Goal: Transaction & Acquisition: Obtain resource

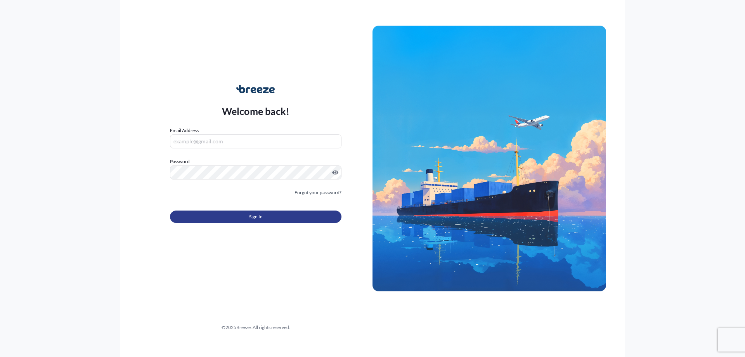
type input "[PERSON_NAME][EMAIL_ADDRESS][DOMAIN_NAME]"
click at [227, 220] on button "Sign In" at bounding box center [255, 216] width 171 height 12
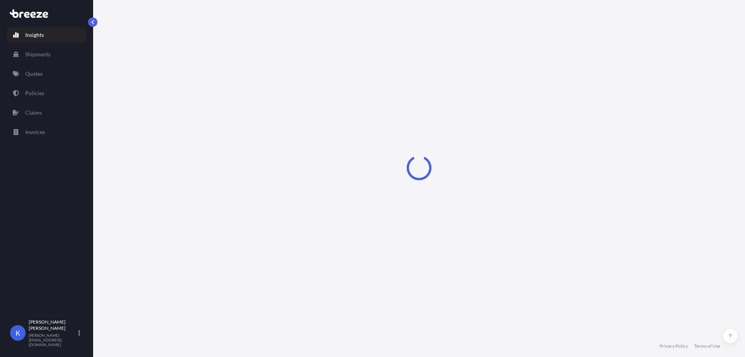
select select "2025"
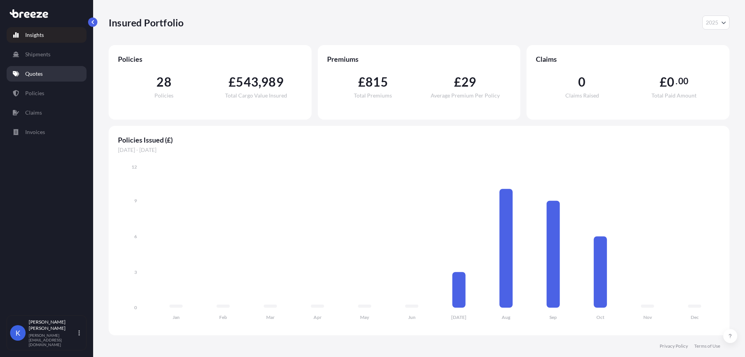
click at [50, 79] on link "Quotes" at bounding box center [47, 74] width 80 height 16
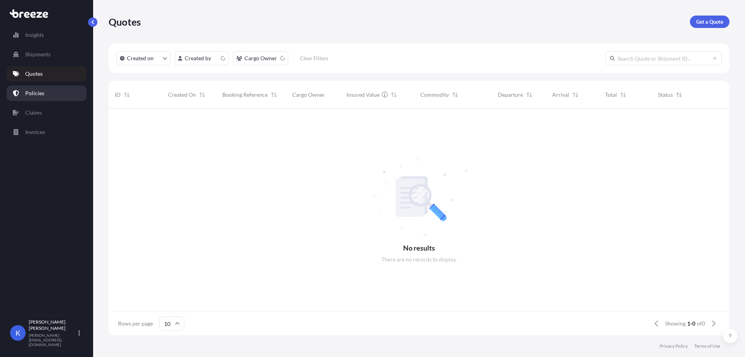
scroll to position [225, 615]
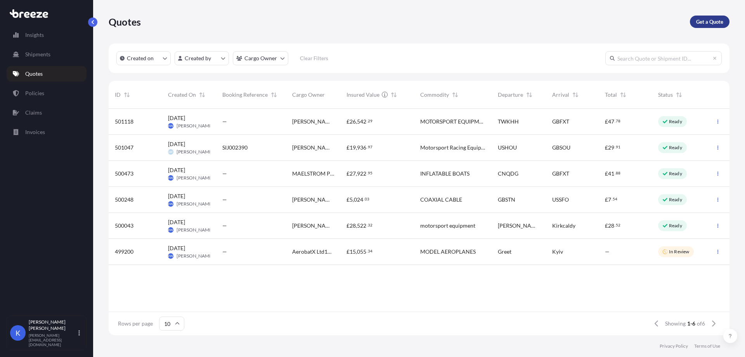
click at [717, 20] on p "Get a Quote" at bounding box center [709, 22] width 27 height 8
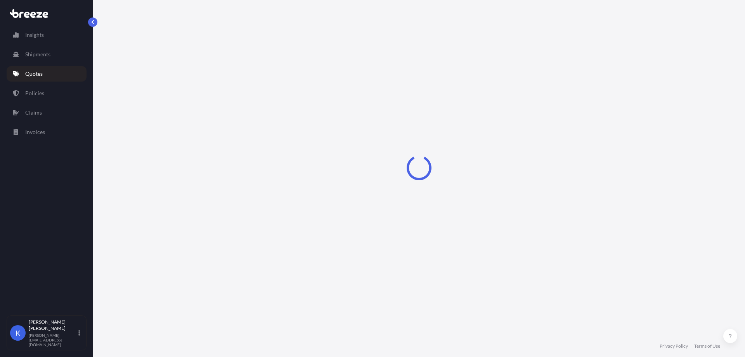
select select "Road"
select select "Sea"
select select "1"
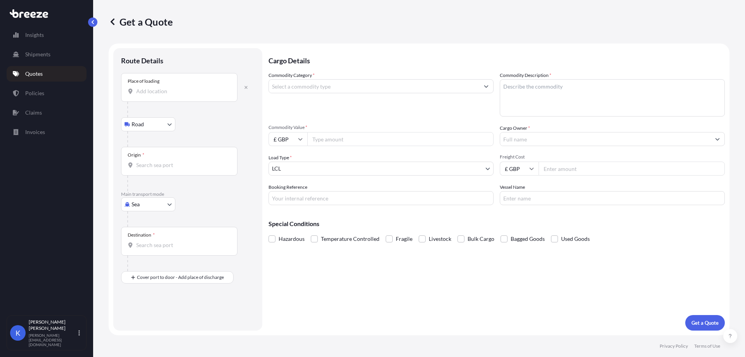
click at [142, 206] on body "Insights Shipments Quotes Policies Claims Invoices K [PERSON_NAME] [PERSON_NAME…" at bounding box center [372, 178] width 745 height 357
click at [156, 251] on div "Road" at bounding box center [148, 252] width 48 height 14
select select "Road"
click at [171, 95] on input "Origin *" at bounding box center [182, 94] width 92 height 8
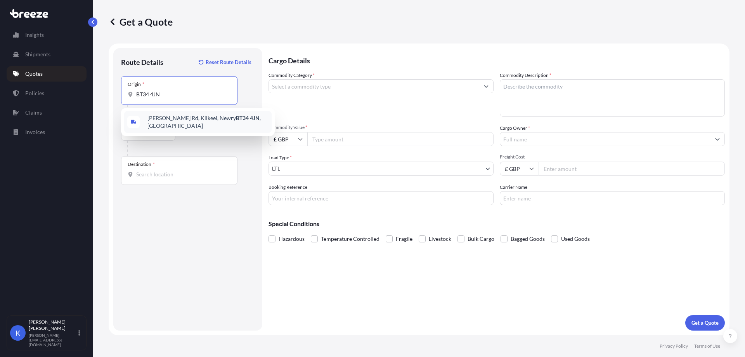
click at [199, 121] on span "[PERSON_NAME][STREET_ADDRESS]" at bounding box center [207, 122] width 121 height 16
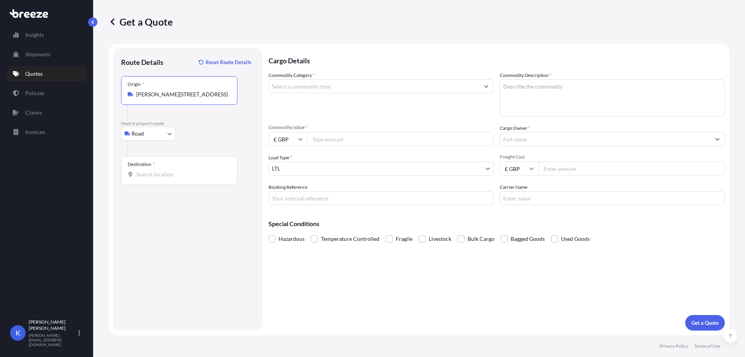
type input "[PERSON_NAME][STREET_ADDRESS]"
click at [174, 174] on input "Destination *" at bounding box center [182, 174] width 92 height 8
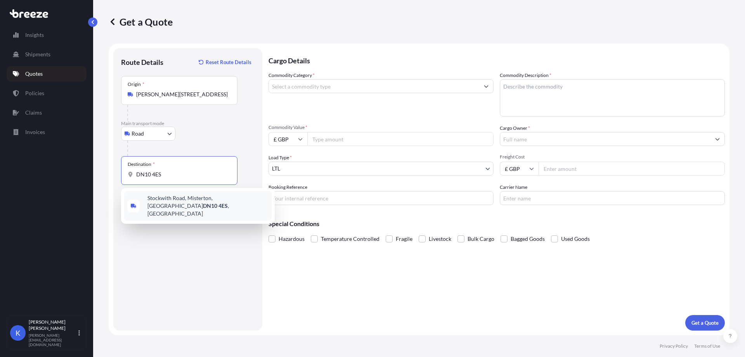
click at [182, 197] on span "[STREET_ADDRESS]" at bounding box center [207, 205] width 121 height 23
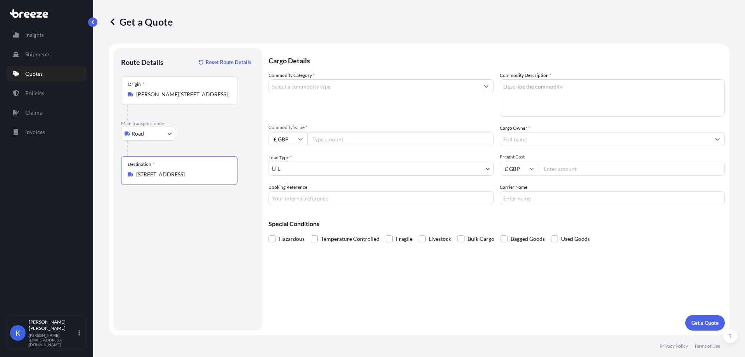
type input "[STREET_ADDRESS]"
click at [352, 83] on input "Commodity Category *" at bounding box center [374, 86] width 210 height 14
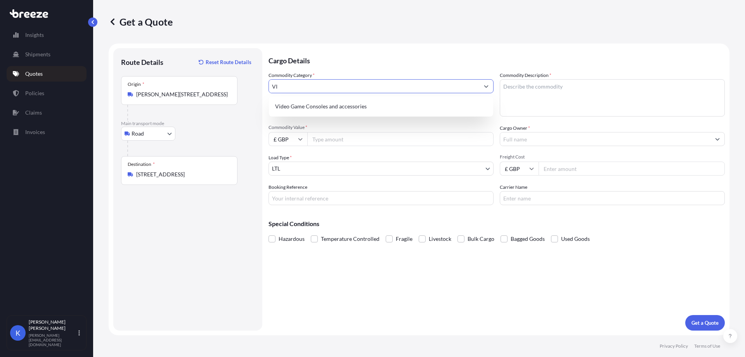
type input "V"
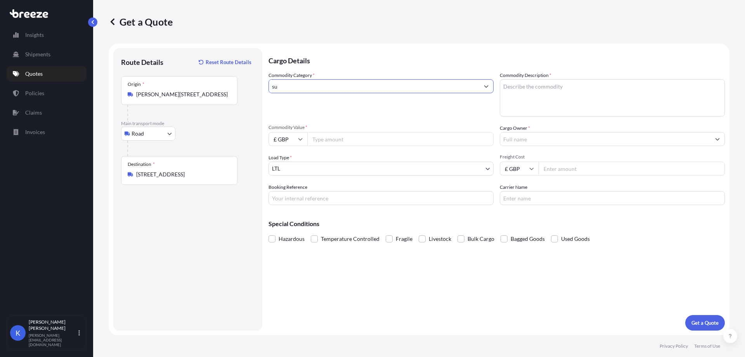
type input "s"
click at [313, 82] on input "food" at bounding box center [374, 86] width 210 height 14
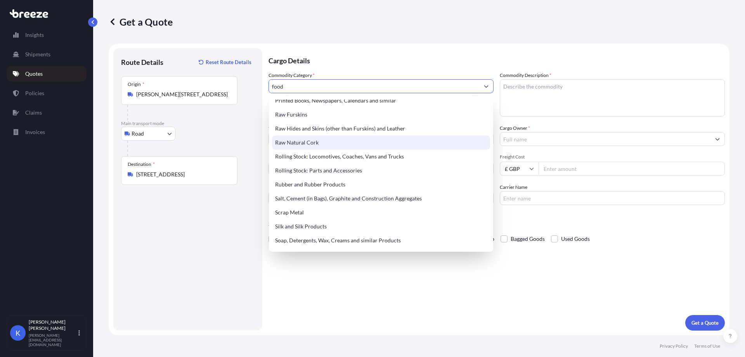
scroll to position [1457, 0]
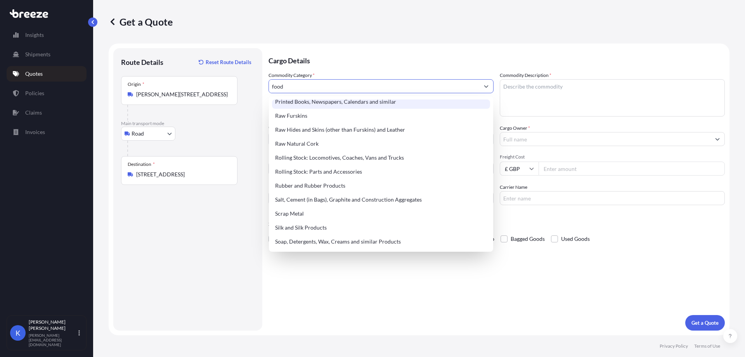
click at [324, 85] on input "food" at bounding box center [374, 86] width 210 height 14
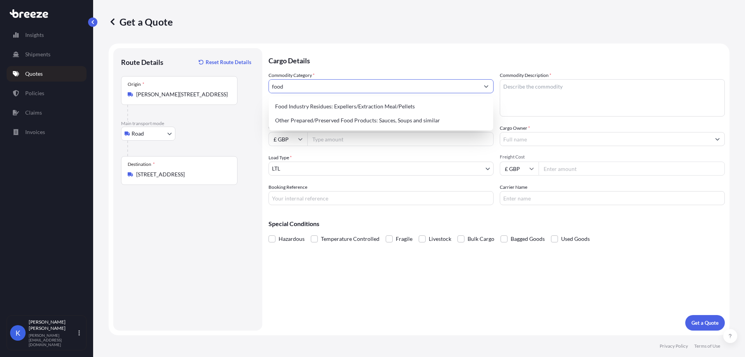
scroll to position [0, 0]
type input "f"
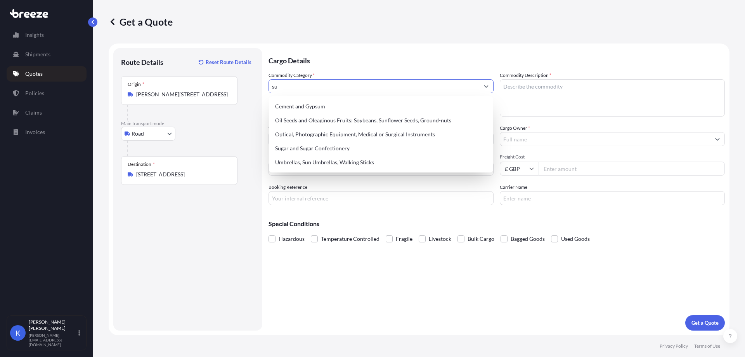
type input "s"
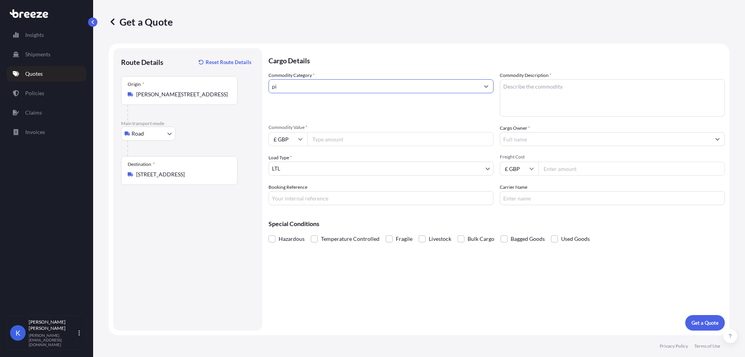
type input "p"
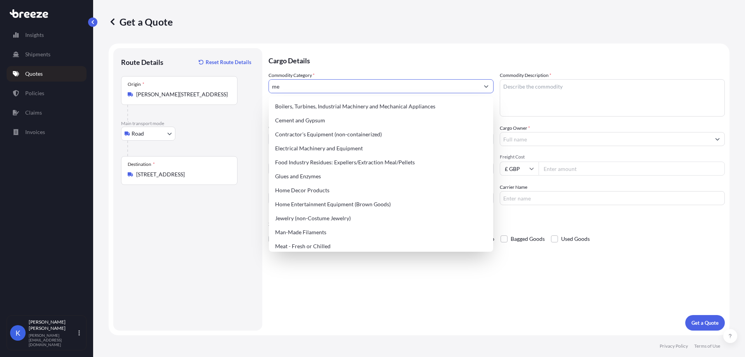
type input "m"
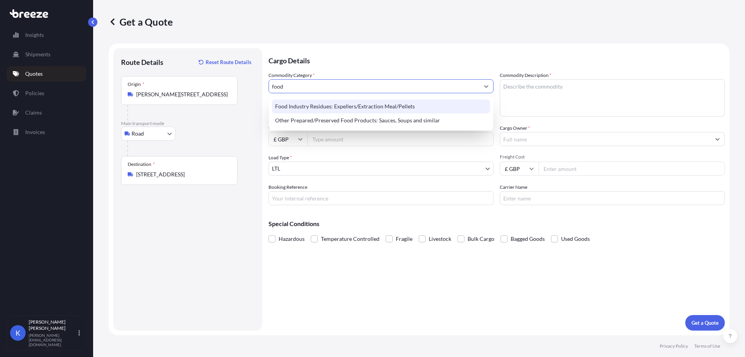
click at [364, 104] on div "Food Industry Residues: Expellers/Extraction Meal/Pellets" at bounding box center [381, 106] width 218 height 14
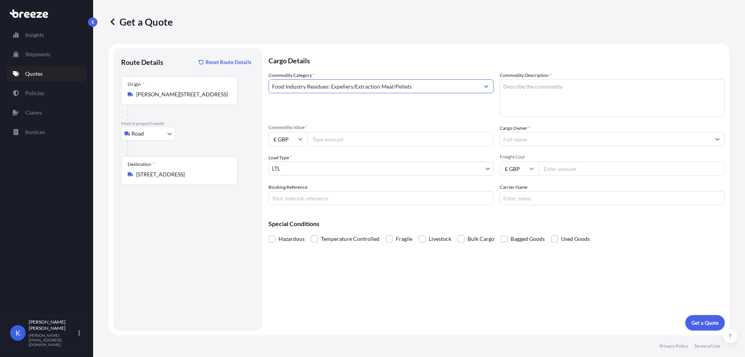
type input "Food Industry Residues: Expellers/Extraction Meal/Pellets"
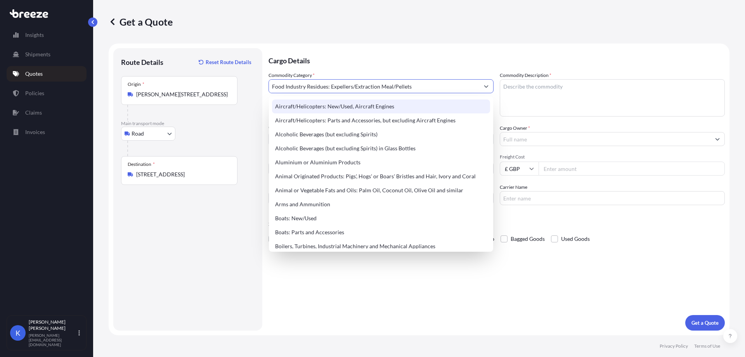
click at [528, 88] on textarea "Commodity Description *" at bounding box center [612, 97] width 225 height 37
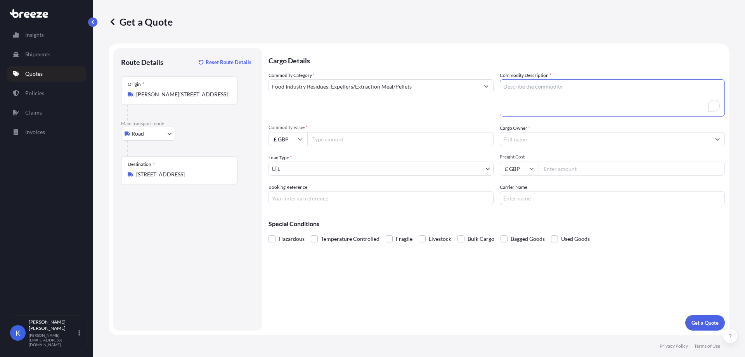
paste textarea "vitamins and supplements"
type textarea "vitamins and supplements"
click at [401, 141] on input "Commodity Value *" at bounding box center [400, 139] width 186 height 14
type input "50000"
click at [514, 139] on input "Cargo Owner *" at bounding box center [605, 139] width 210 height 14
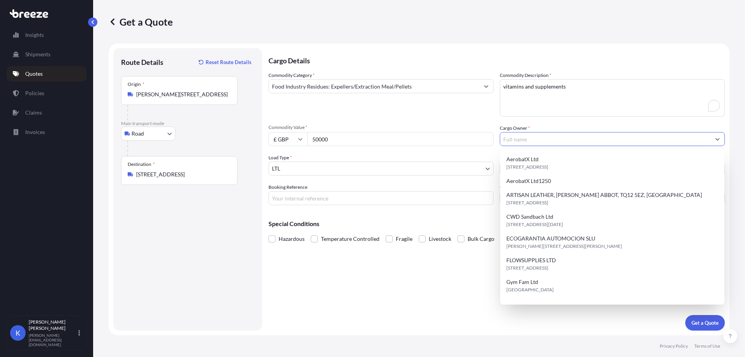
click at [544, 141] on input "Cargo Owner *" at bounding box center [605, 139] width 210 height 14
paste input "NutriDyn Europe Ltd"
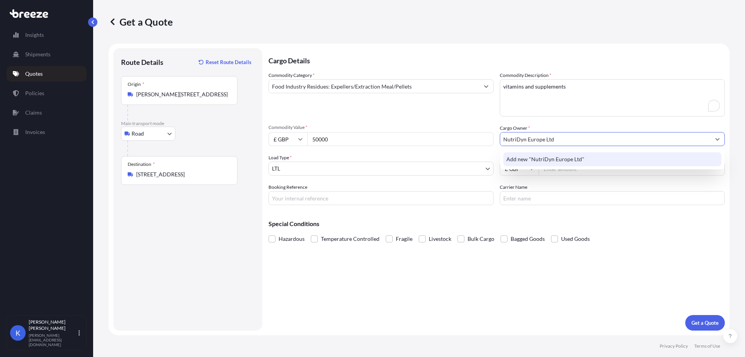
click at [578, 156] on span "Add new "NutriDyn Europe Ltd"" at bounding box center [545, 159] width 78 height 8
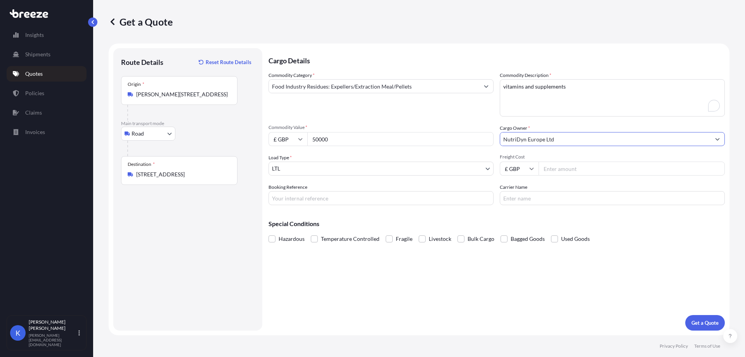
type input "NutriDyn Europe Ltd"
click at [387, 196] on input "Booking Reference" at bounding box center [380, 198] width 225 height 14
click at [705, 315] on button "Get a Quote" at bounding box center [705, 323] width 40 height 16
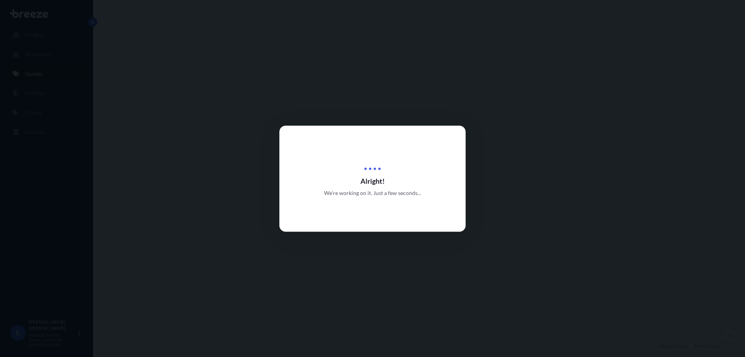
select select "Road"
select select "1"
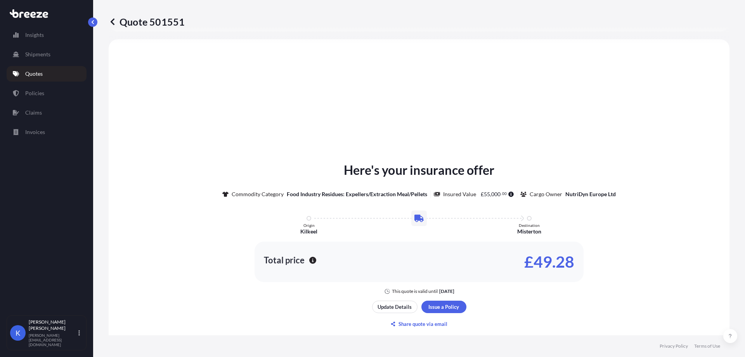
scroll to position [234, 0]
